Goal: Task Accomplishment & Management: Contribute content

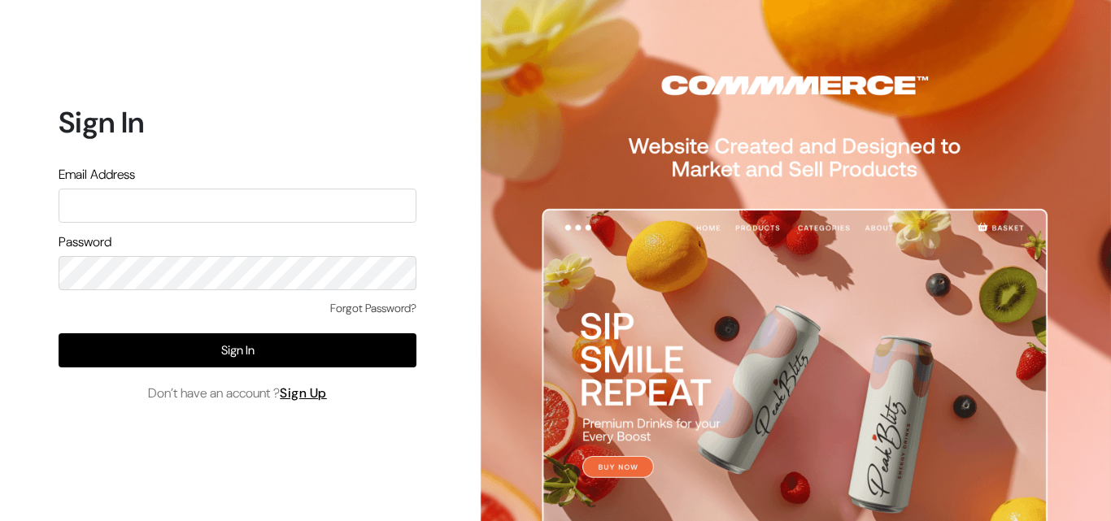
click at [281, 208] on input "text" at bounding box center [238, 206] width 358 height 34
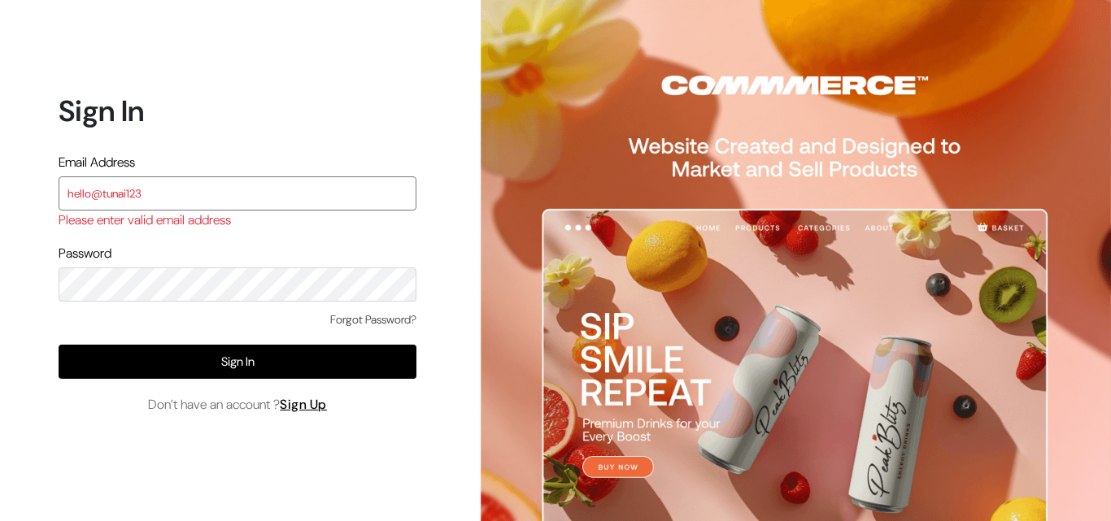
click at [206, 185] on input "hello@tunai123" at bounding box center [238, 193] width 358 height 34
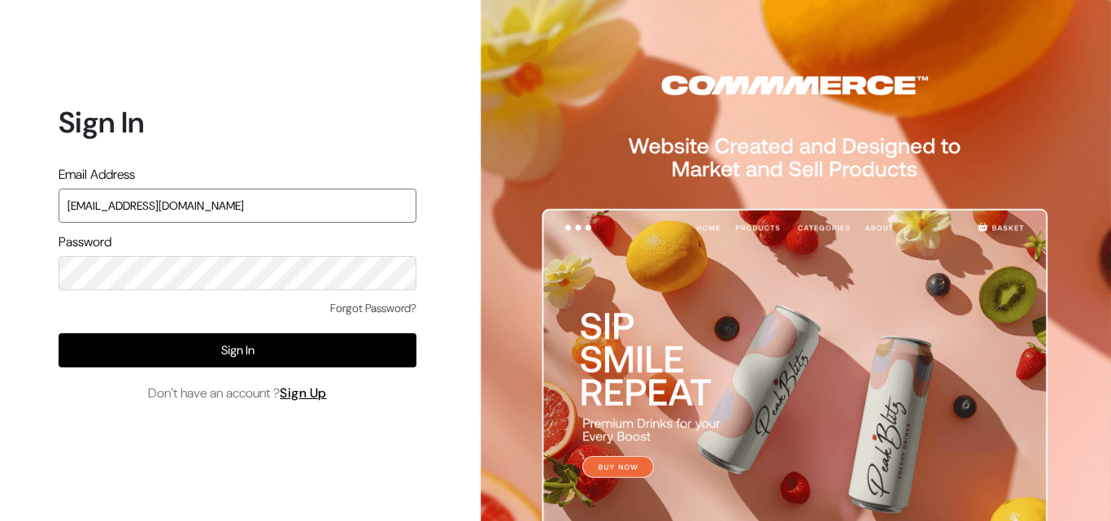
type input "[EMAIL_ADDRESS][DOMAIN_NAME]"
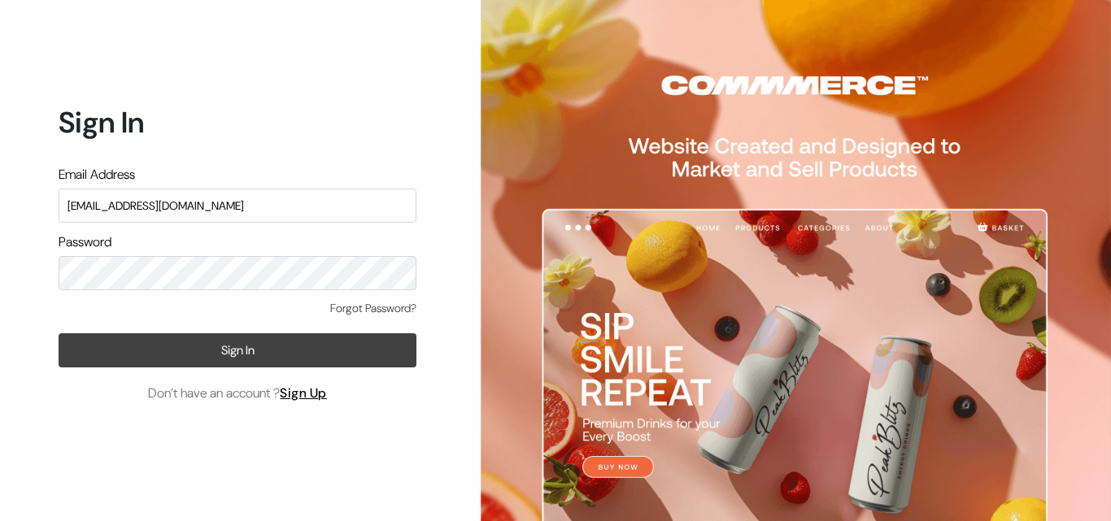
click at [100, 343] on button "Sign In" at bounding box center [238, 350] width 358 height 34
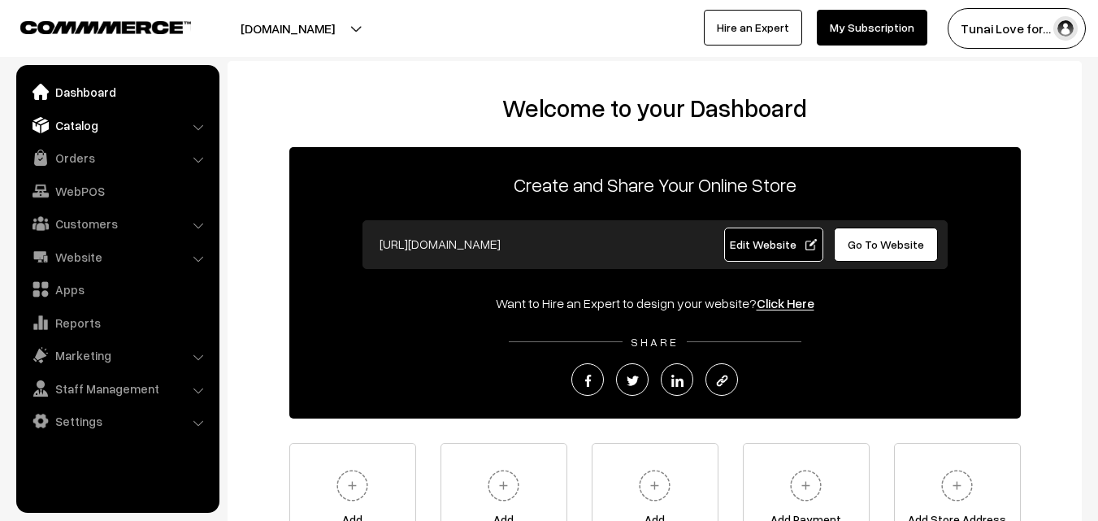
click at [92, 136] on link "Catalog" at bounding box center [116, 125] width 193 height 29
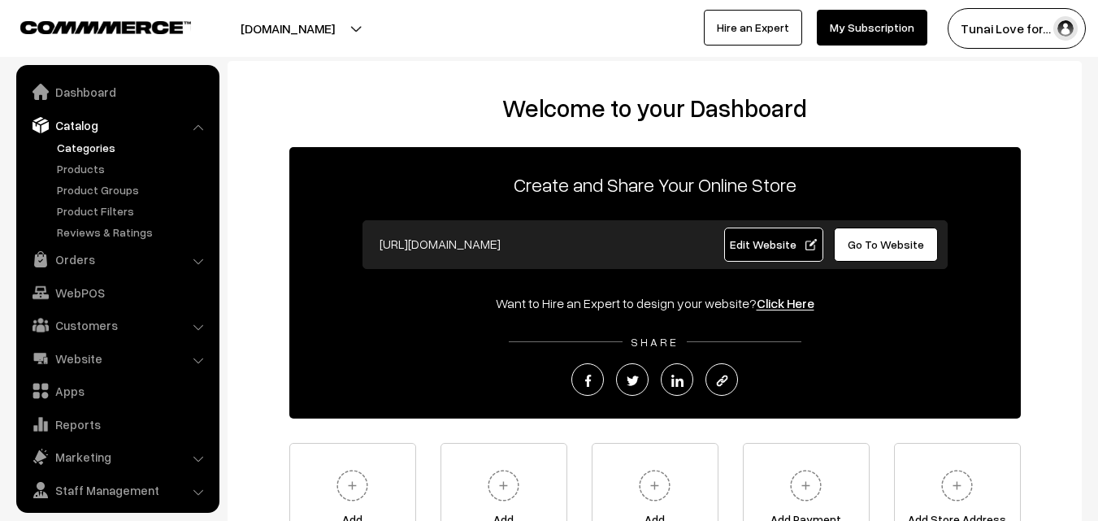
click at [89, 151] on link "Categories" at bounding box center [133, 147] width 161 height 17
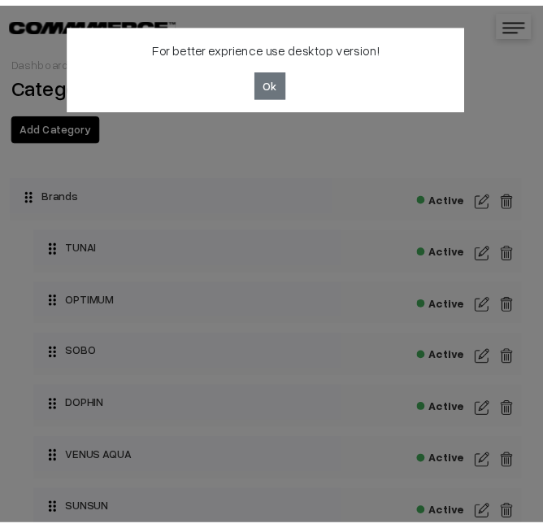
scroll to position [27, 0]
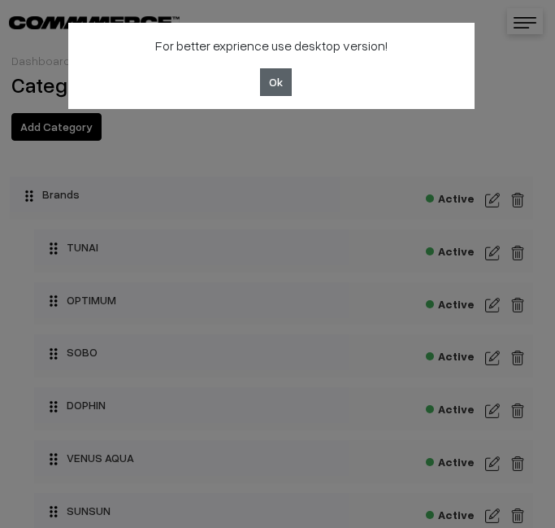
click at [285, 76] on button "Ok" at bounding box center [276, 82] width 32 height 28
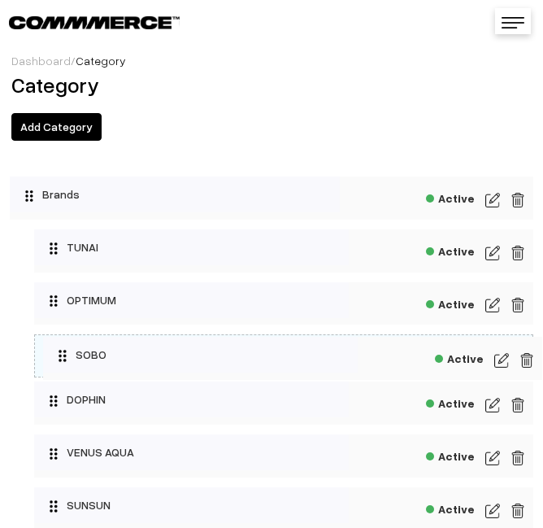
drag, startPoint x: 53, startPoint y: 354, endPoint x: 46, endPoint y: 345, distance: 12.2
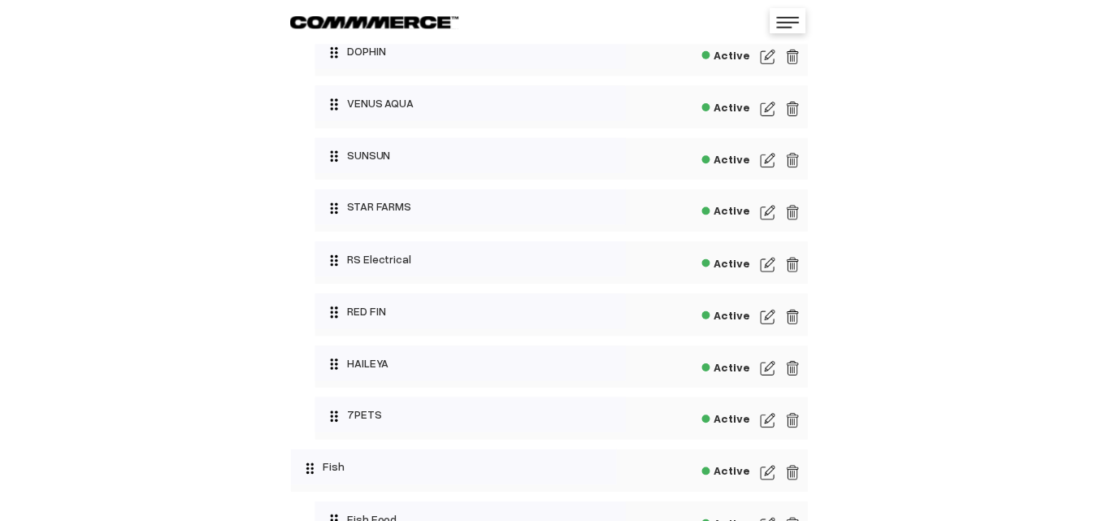
scroll to position [352, 0]
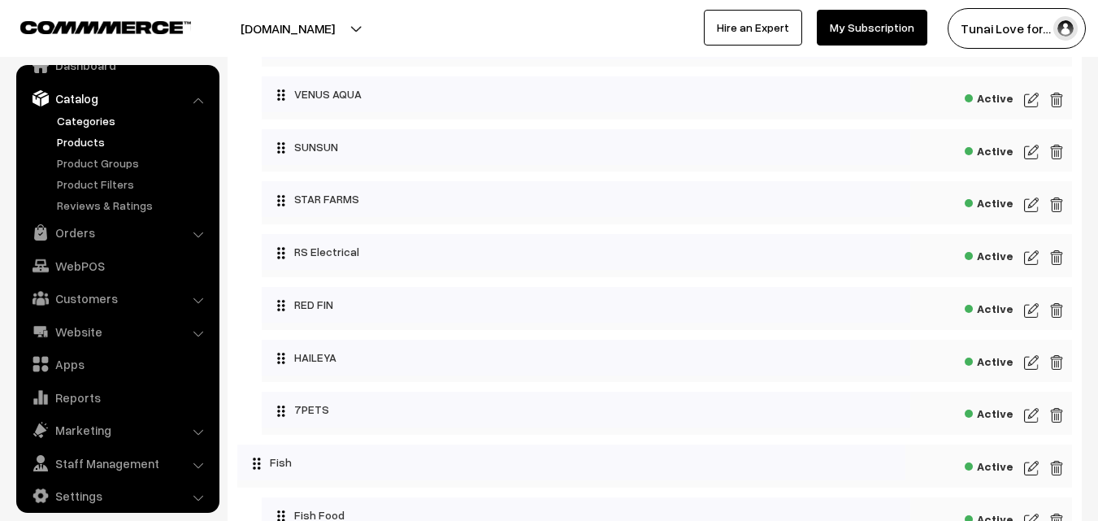
click at [88, 146] on link "Products" at bounding box center [133, 141] width 161 height 17
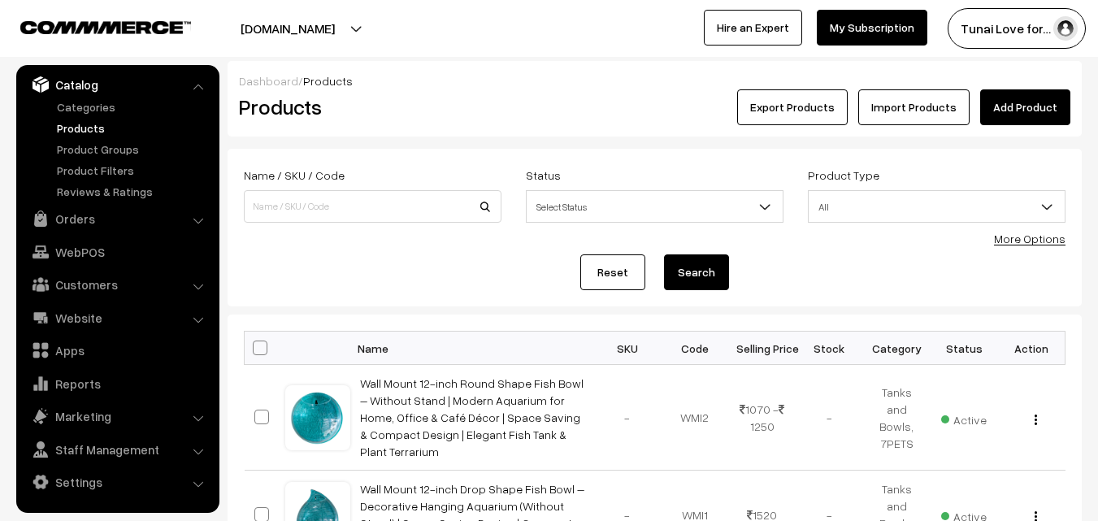
click at [1015, 106] on link "Add Product" at bounding box center [1025, 107] width 90 height 36
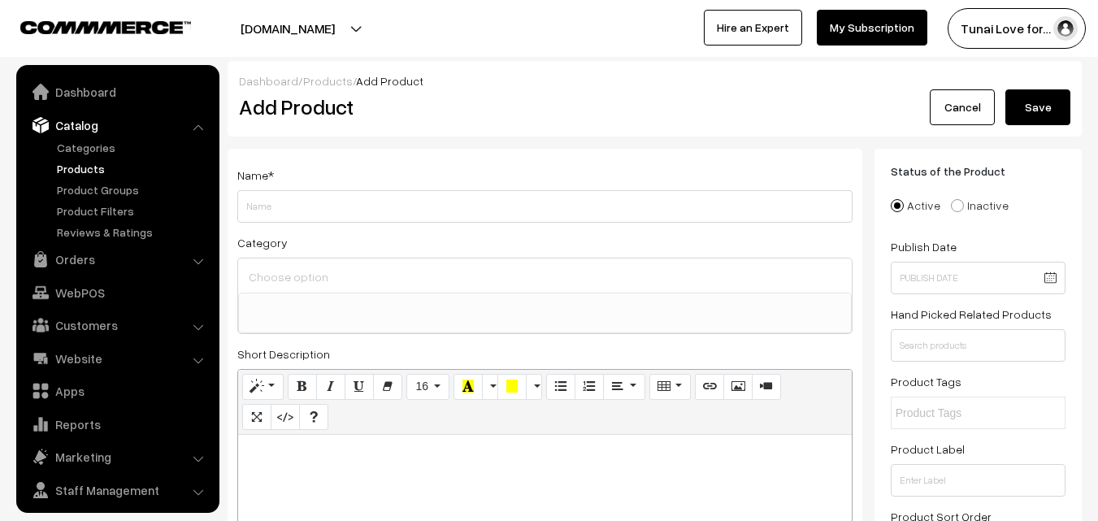
select select
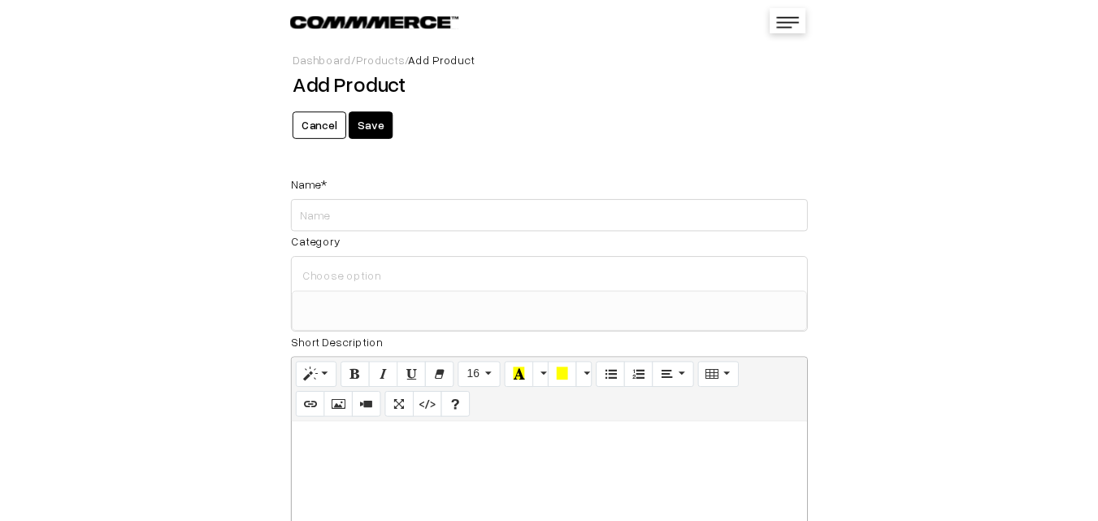
scroll to position [27, 0]
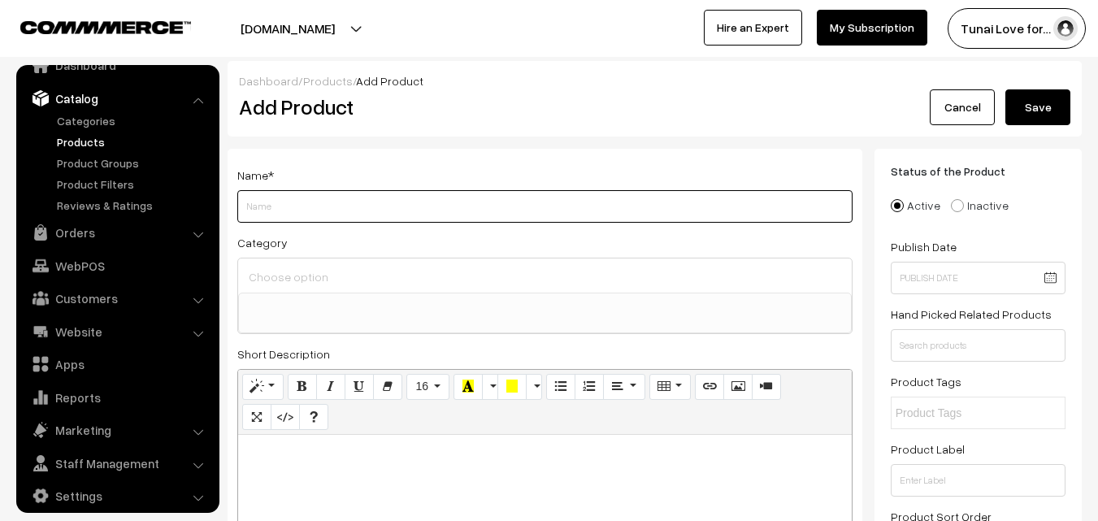
click at [290, 198] on input "Weight" at bounding box center [544, 206] width 615 height 33
paste input "Wall Mount 12-inch Blue Heart Shape Fish Bowl – Without Stand | Modern Aquarium…"
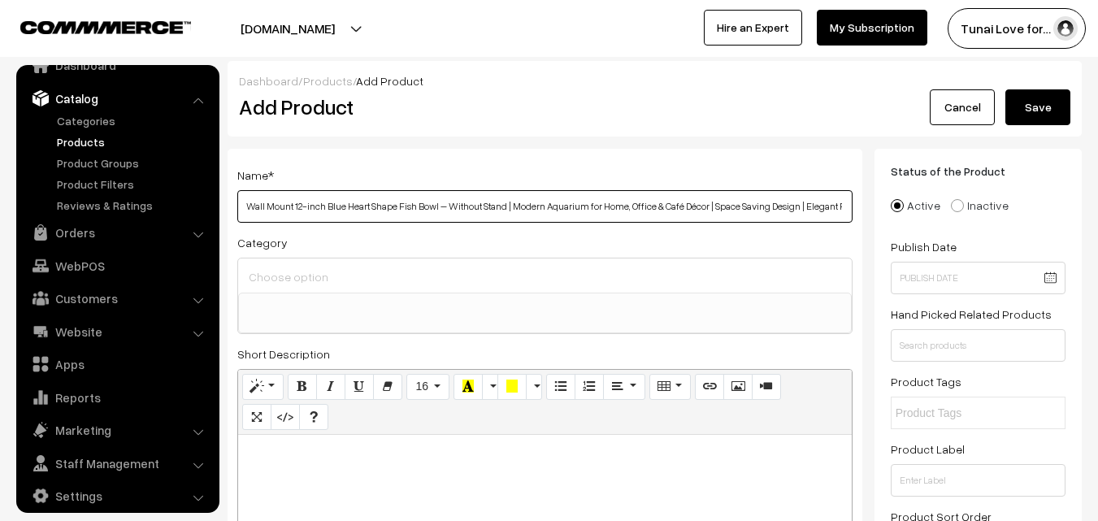
scroll to position [0, 176]
click at [300, 206] on input "Wall Mount 12-inch Blue Heart Shape Fish Bowl – Without Stand | Modern Aquarium…" at bounding box center [544, 206] width 615 height 33
type input "Wall Mount 12-inch Heart Shape Fish Bowl – Without Stand | Modern Aquarium for …"
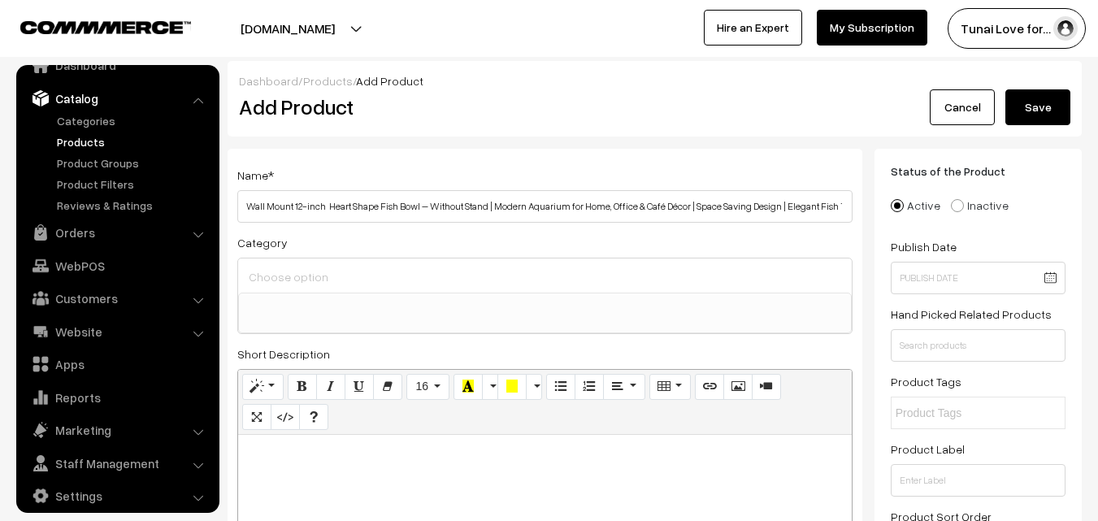
click at [333, 308] on ul at bounding box center [545, 303] width 612 height 20
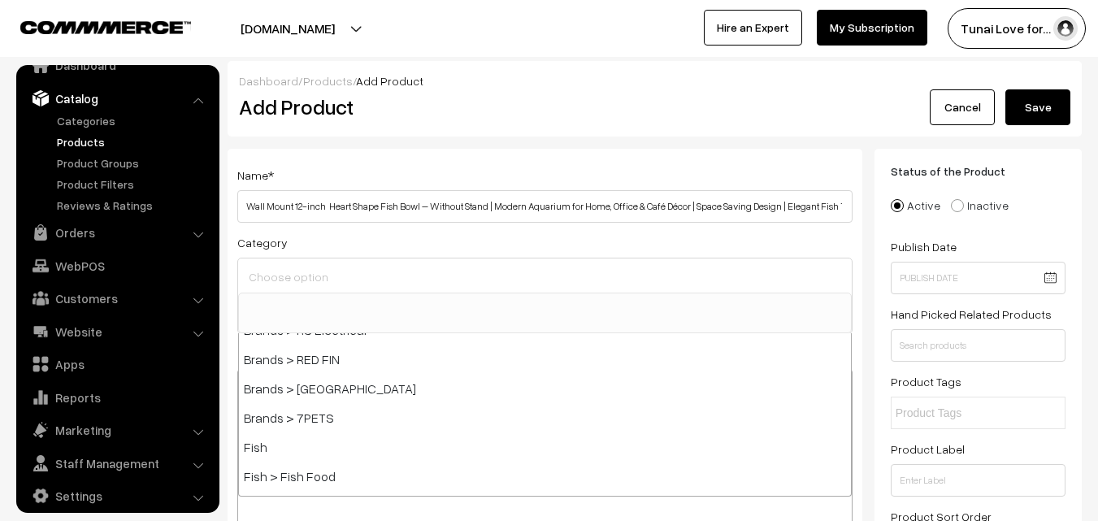
scroll to position [257, 0]
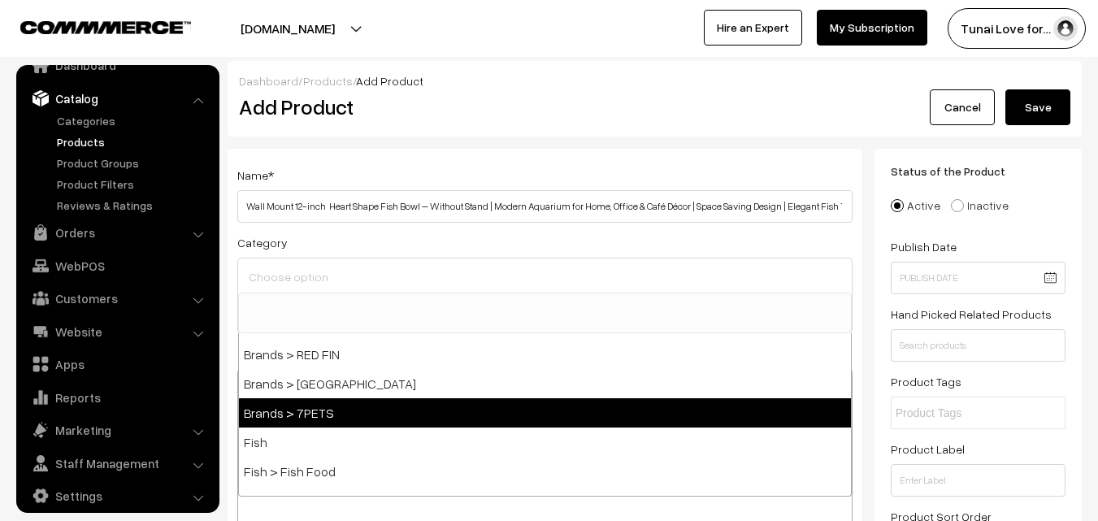
select select "47"
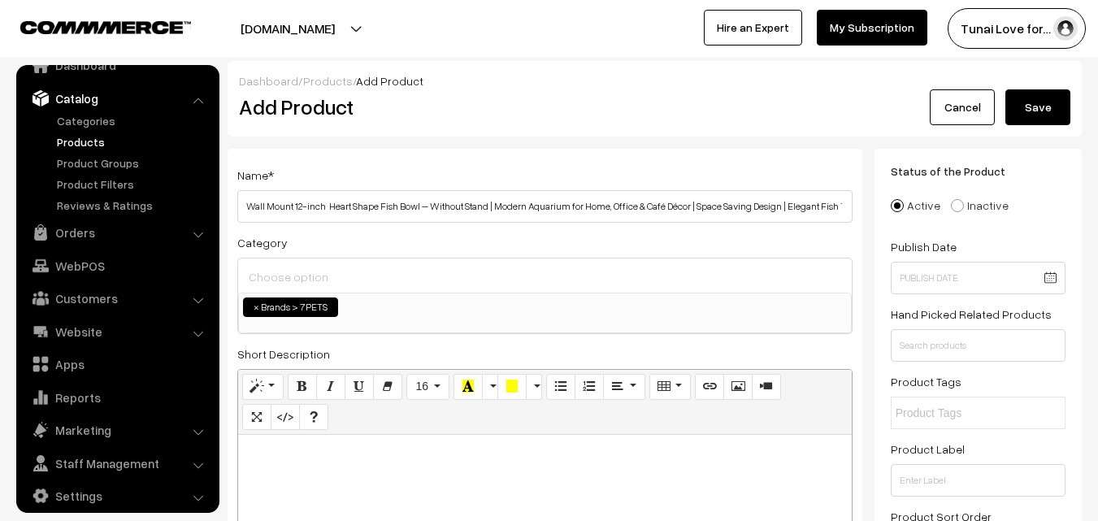
scroll to position [111, 0]
click at [429, 313] on ul "× Brands > 7PETS" at bounding box center [545, 305] width 612 height 24
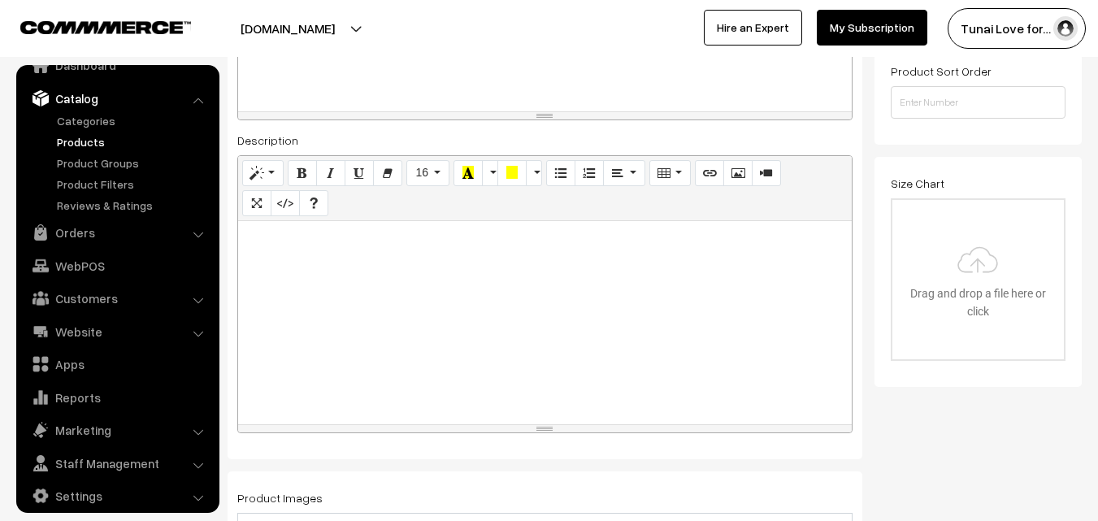
scroll to position [446, 0]
click at [303, 229] on p at bounding box center [545, 238] width 598 height 20
paste div
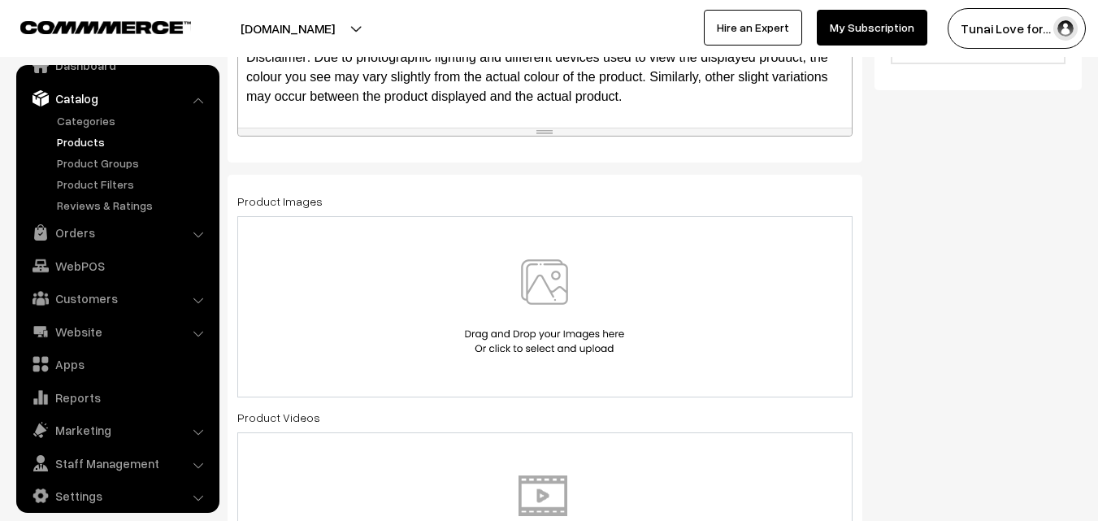
scroll to position [743, 0]
click at [371, 260] on div at bounding box center [544, 306] width 581 height 95
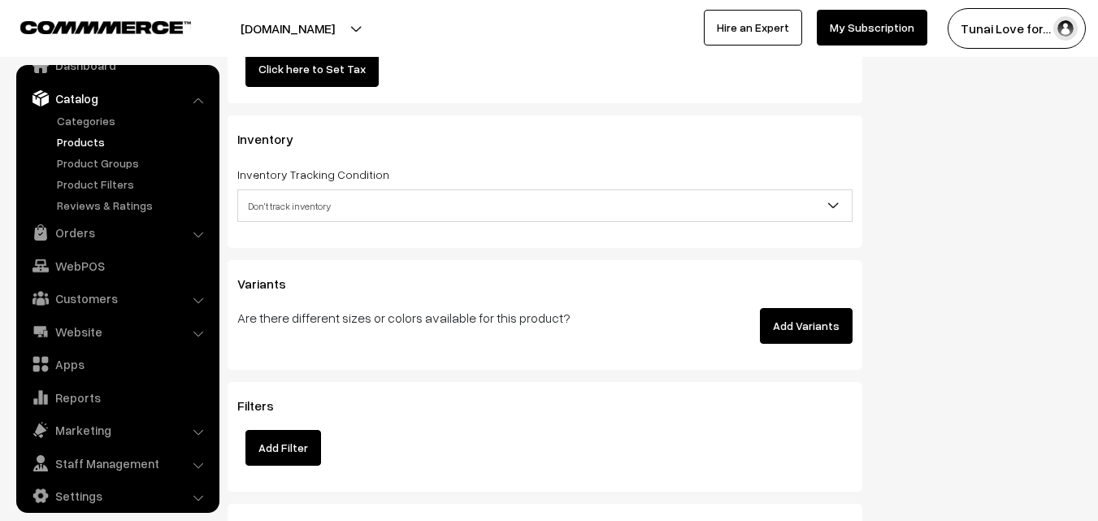
scroll to position [2076, 0]
click at [817, 330] on button "Add Variants" at bounding box center [806, 325] width 93 height 36
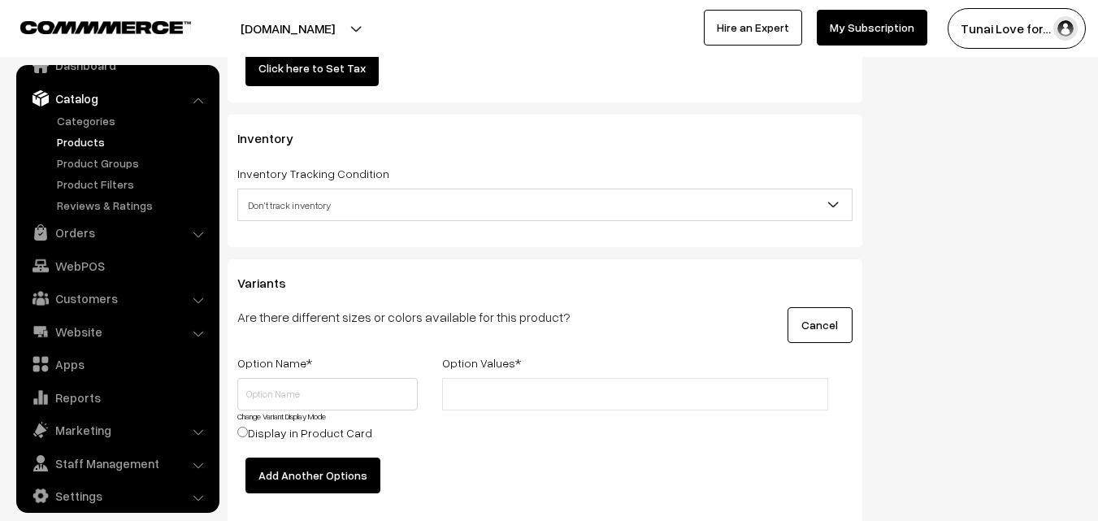
click at [639, 228] on div "Inventory Inventory Tracking Condition Don't track inventory Track product's in…" at bounding box center [545, 181] width 635 height 132
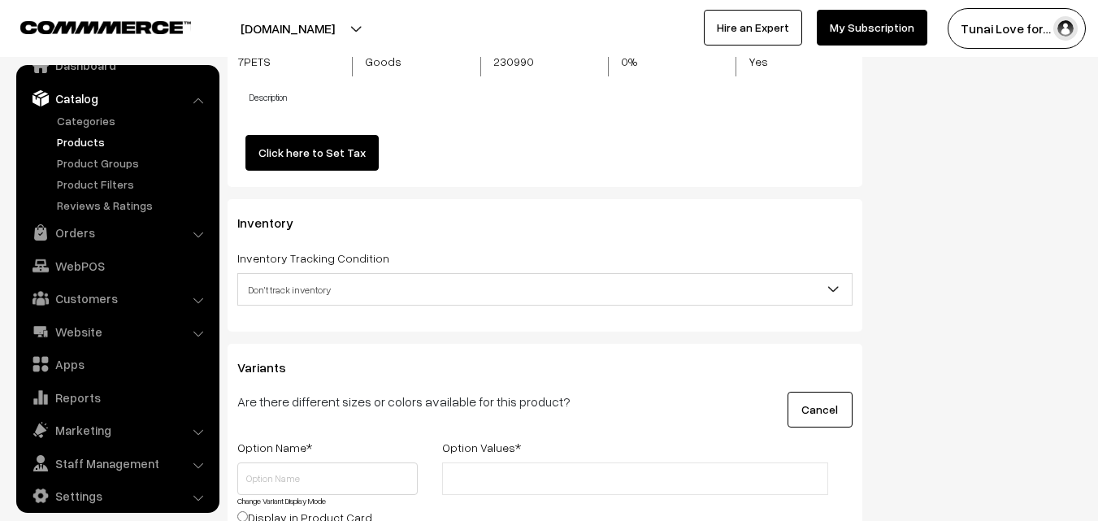
scroll to position [1989, 0]
